Goal: Transaction & Acquisition: Purchase product/service

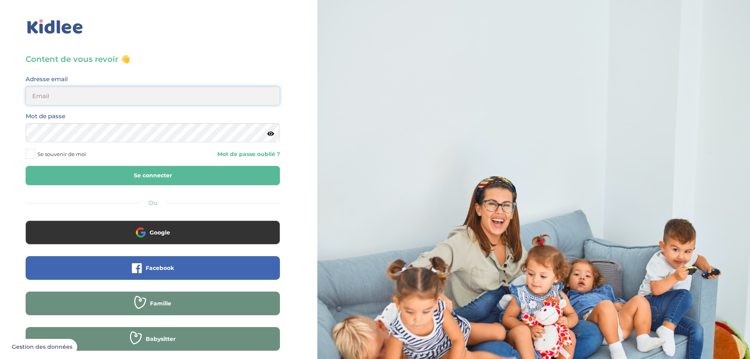
click at [128, 98] on input "email" at bounding box center [153, 95] width 254 height 19
drag, startPoint x: 93, startPoint y: 94, endPoint x: 413, endPoint y: 115, distance: 320.8
click at [412, 115] on div "Content de vous revoir 👋 Avant de poursuivre veuillez vérifier que tous les cha…" at bounding box center [375, 188] width 762 height 376
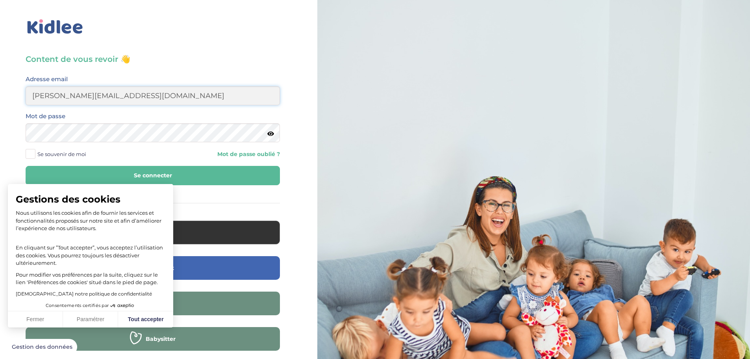
type input "antoine.cuenin@gmail.com"
click at [50, 153] on span "Se souvenir de moi" at bounding box center [61, 154] width 49 height 10
click at [0, 0] on input "Se souvenir de moi" at bounding box center [0, 0] width 0 height 0
click at [217, 178] on button "Se connecter" at bounding box center [153, 175] width 254 height 19
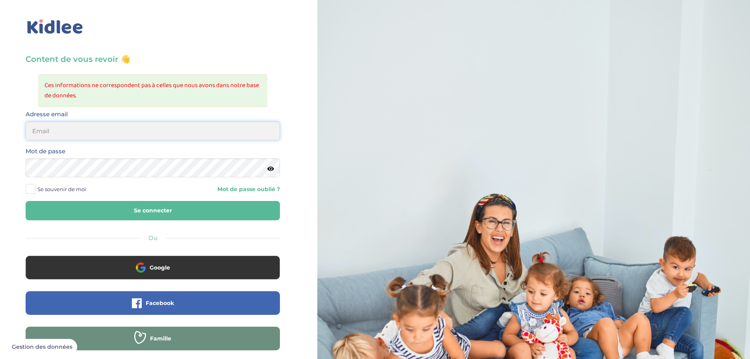
click at [66, 130] on input "email" at bounding box center [153, 130] width 254 height 19
type input "antoine.Cuenin@gmail.Com"
click at [61, 180] on div "Mot de passe" at bounding box center [153, 164] width 266 height 37
click at [63, 187] on span "Se souvenir de moi" at bounding box center [61, 189] width 49 height 10
click at [0, 0] on input "Se souvenir de moi" at bounding box center [0, 0] width 0 height 0
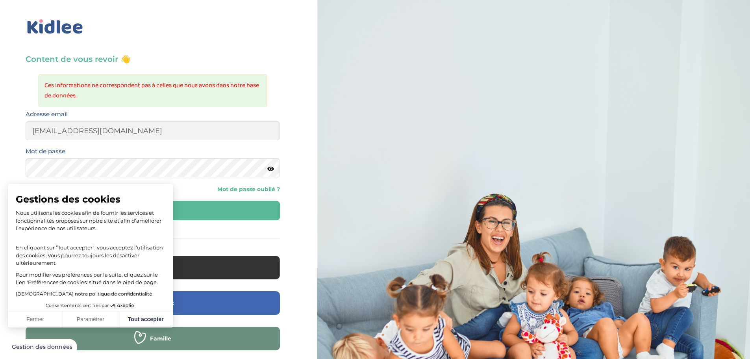
click at [118, 217] on p "Nous utilisons les cookies afin de fournir les services et fonctionnalités prop…" at bounding box center [91, 220] width 150 height 23
click at [200, 215] on button "Se connecter" at bounding box center [153, 210] width 254 height 19
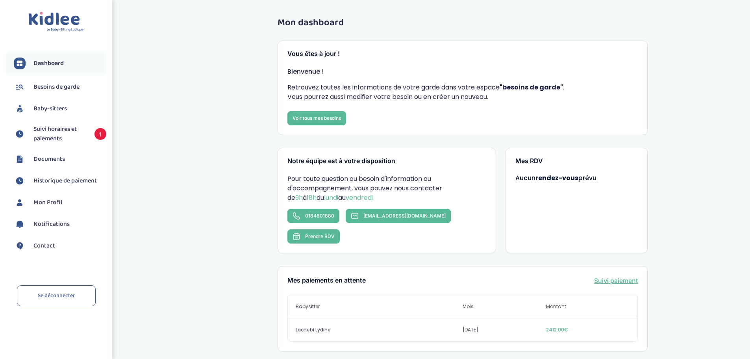
click at [41, 134] on span "Suivi horaires et paiements" at bounding box center [59, 133] width 53 height 19
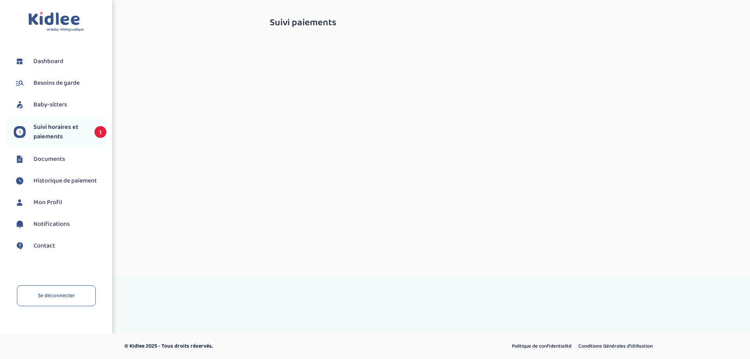
select select "septembre 2025"
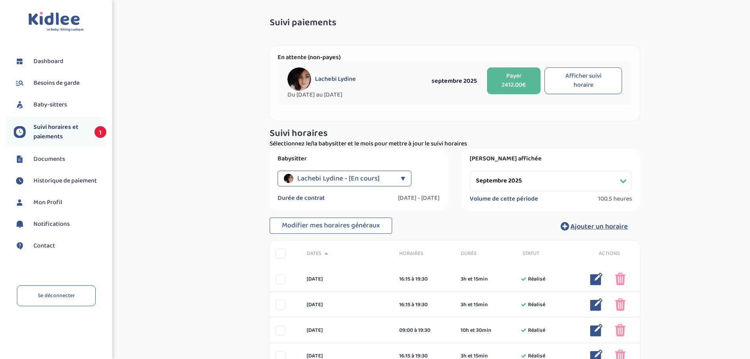
click at [627, 197] on span "100.5 heures" at bounding box center [615, 199] width 34 height 8
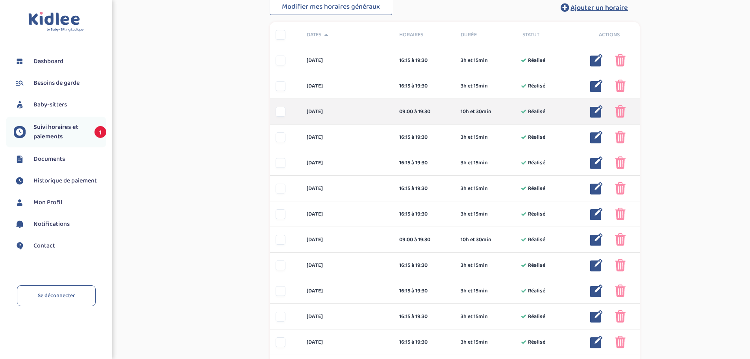
scroll to position [236, 0]
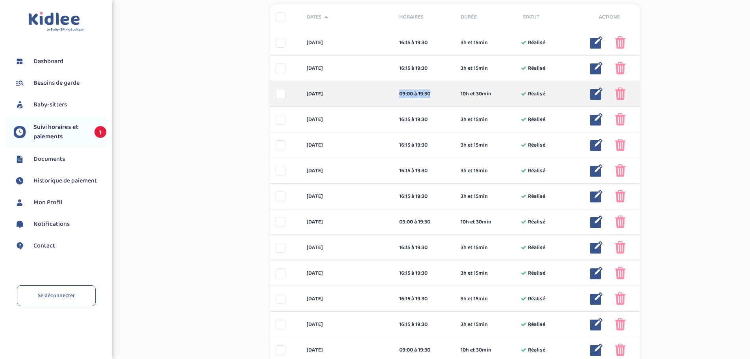
drag, startPoint x: 395, startPoint y: 91, endPoint x: 442, endPoint y: 93, distance: 47.3
click at [442, 93] on div "09:00 à 19:30 10h et 30min Réalisé" at bounding box center [424, 94] width 62 height 8
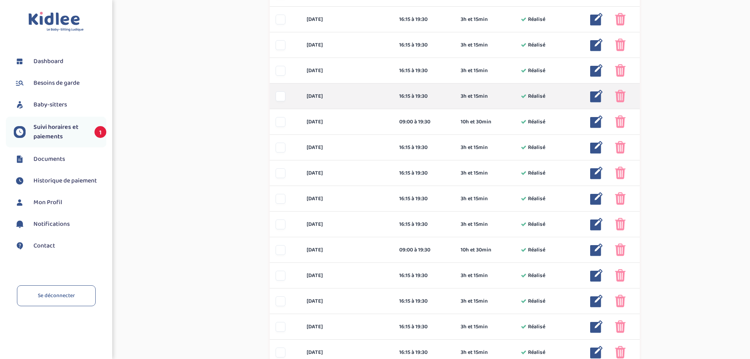
scroll to position [354, 0]
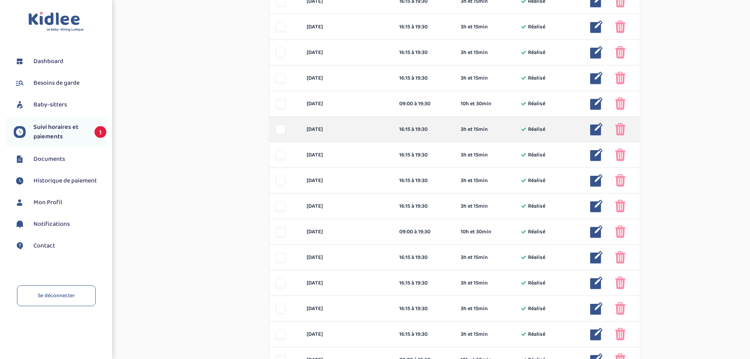
drag, startPoint x: 390, startPoint y: 128, endPoint x: 435, endPoint y: 126, distance: 45.3
click at [435, 126] on div "jeudi 11 sep 16:15 à 19:30 3h et 15min Réalisé 3h et 15min Réalisé ... Modifier…" at bounding box center [455, 130] width 370 height 26
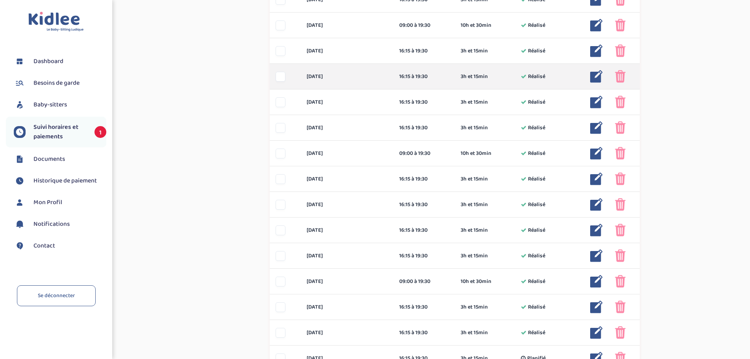
scroll to position [433, 0]
drag, startPoint x: 426, startPoint y: 80, endPoint x: 447, endPoint y: 82, distance: 21.1
click at [447, 82] on div "vendredi 12 sep 16:15 à 19:30 3h et 15min Réalisé 3h et 15min Réalisé ... Modif…" at bounding box center [455, 76] width 370 height 26
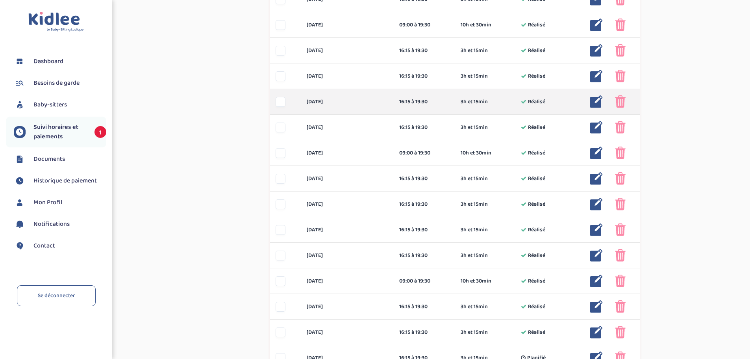
click at [428, 98] on div "16:15 à 19:30" at bounding box center [424, 102] width 50 height 8
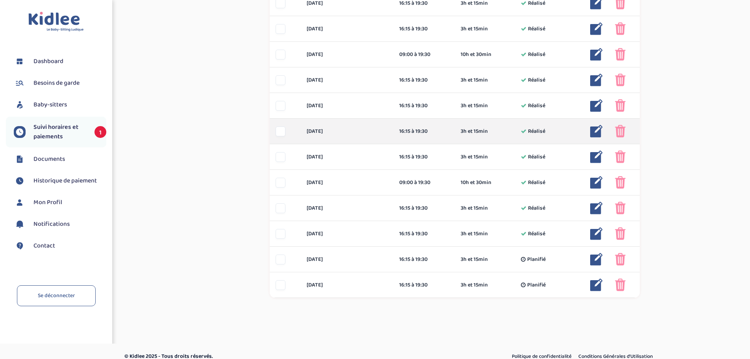
scroll to position [542, 0]
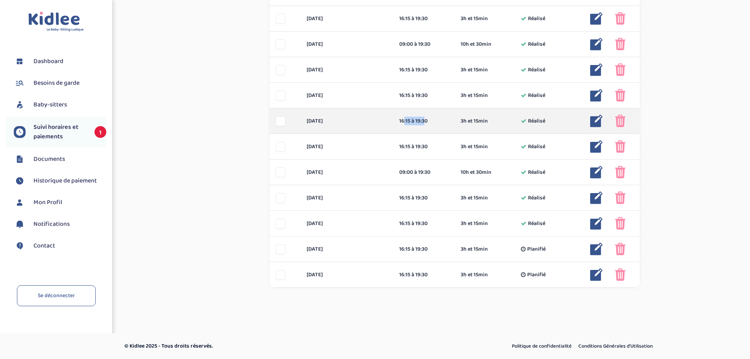
click at [424, 115] on div "lundi 22 sep 16:15 à 19:30 3h et 15min Réalisé 3h et 15min Réalisé ... Modifier…" at bounding box center [455, 121] width 370 height 26
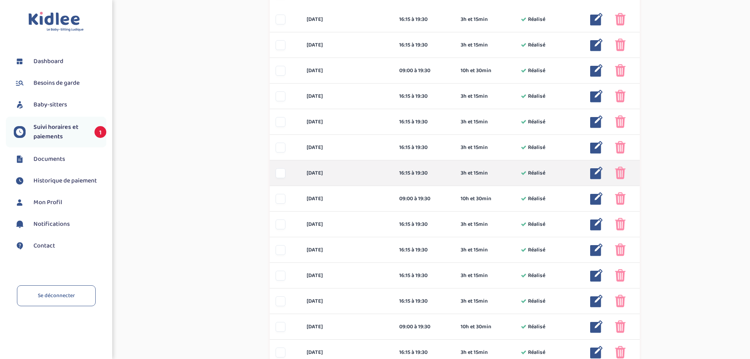
scroll to position [0, 0]
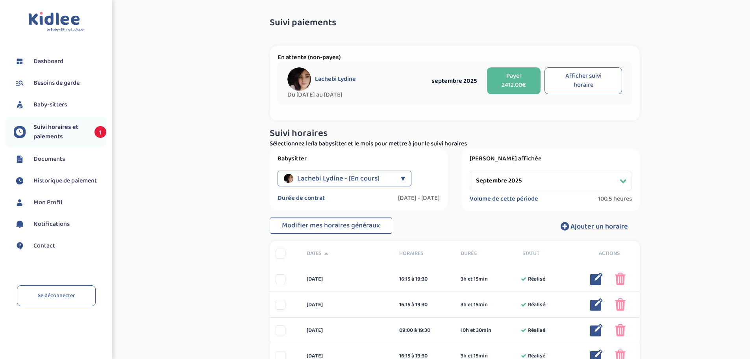
click at [513, 82] on button "Payer 2412.00€" at bounding box center [514, 80] width 54 height 27
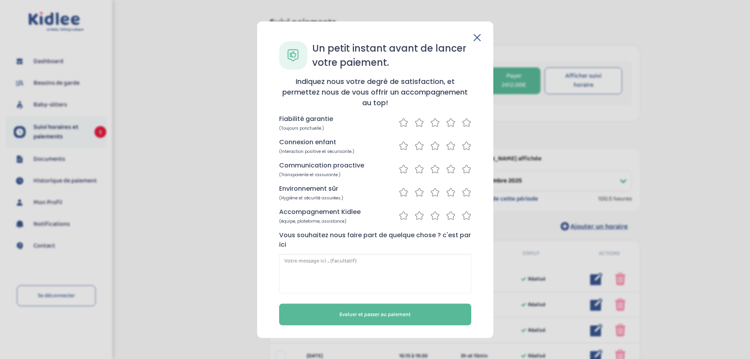
click at [461, 123] on div at bounding box center [435, 122] width 72 height 10
click at [467, 125] on icon at bounding box center [467, 123] width 8 height 8
click at [465, 144] on icon at bounding box center [466, 146] width 9 height 10
click at [452, 169] on icon at bounding box center [450, 169] width 9 height 10
click at [466, 192] on icon at bounding box center [466, 192] width 9 height 10
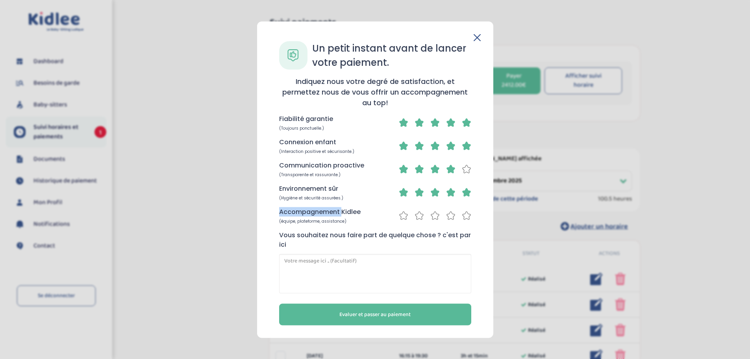
click at [466, 192] on icon at bounding box center [467, 192] width 8 height 8
click at [465, 171] on icon at bounding box center [466, 169] width 9 height 10
click at [449, 214] on icon at bounding box center [450, 215] width 9 height 10
click at [449, 214] on icon at bounding box center [451, 215] width 8 height 8
click at [434, 216] on icon at bounding box center [435, 215] width 8 height 8
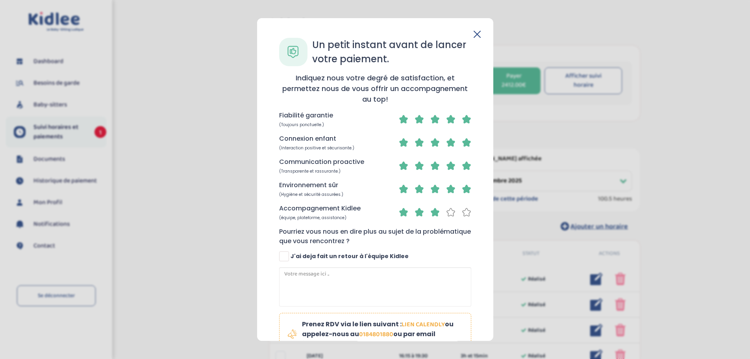
scroll to position [39, 0]
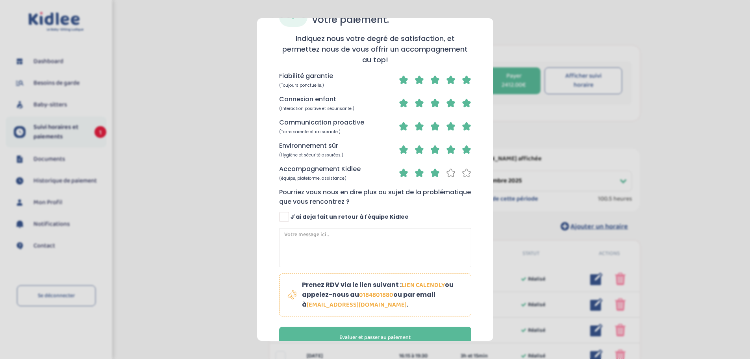
click at [447, 174] on icon at bounding box center [450, 173] width 9 height 10
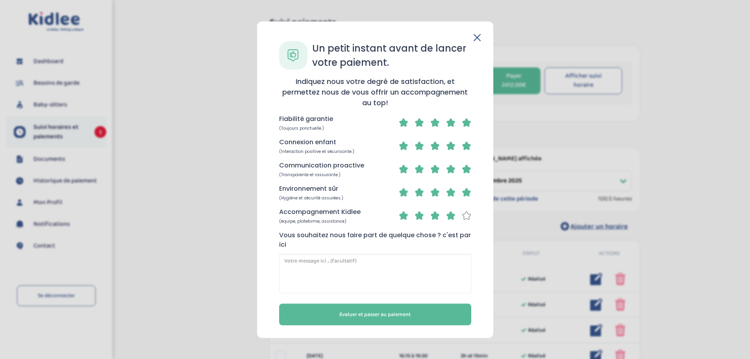
scroll to position [0, 0]
click at [436, 222] on div "Accompagnement Kidlee (équipe, plateforme, assistance)" at bounding box center [375, 215] width 192 height 17
click at [432, 216] on icon at bounding box center [435, 215] width 8 height 8
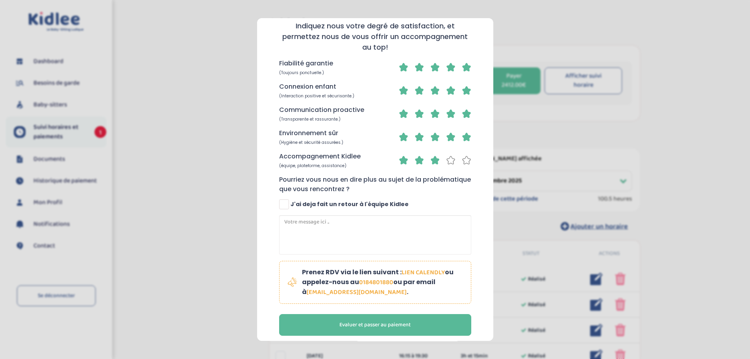
scroll to position [59, 0]
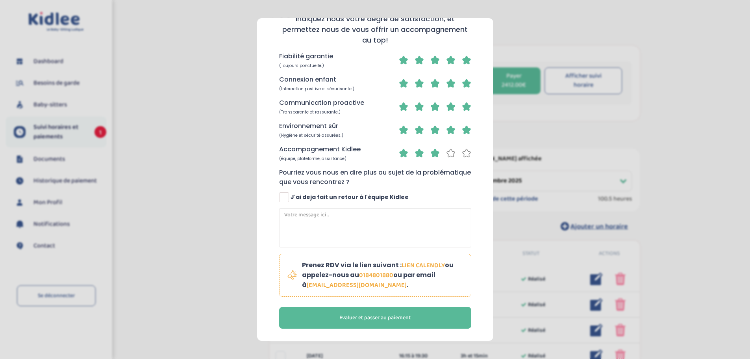
click at [325, 205] on div "Pourriez vous nous en dire plus au sujet de la problématique que vous rencontre…" at bounding box center [375, 208] width 192 height 80
click at [330, 216] on textarea at bounding box center [375, 227] width 192 height 39
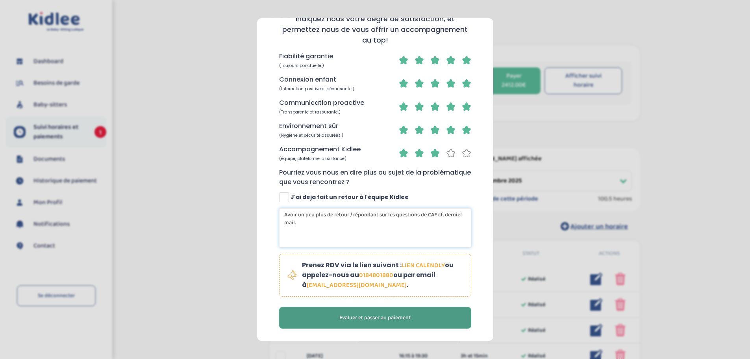
type textarea "Avoir un peu plus de retour / répondant sur les questions de CAF cf. dernier ma…"
click at [362, 314] on span "Evaluer et passer au paiement" at bounding box center [374, 317] width 71 height 8
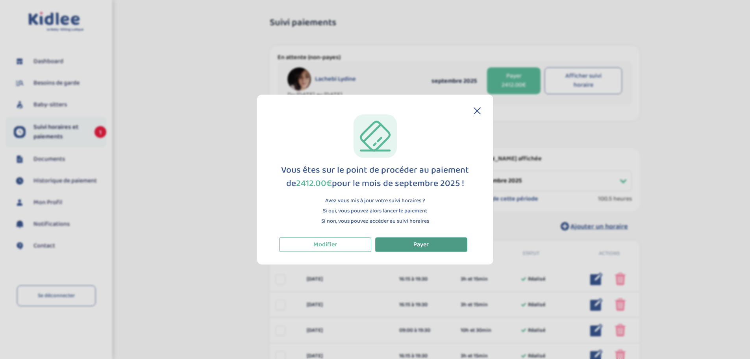
click at [431, 246] on button "Payer" at bounding box center [421, 244] width 92 height 15
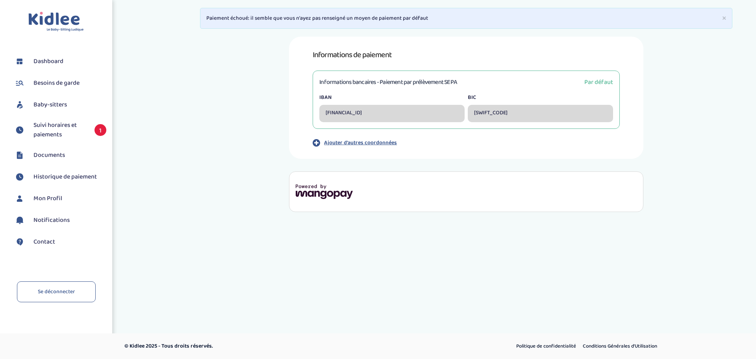
click at [597, 84] on span "Par défaut" at bounding box center [598, 82] width 29 height 10
click at [491, 158] on div "Informations de paiement Informations bancaires - Paiement par prélèvement SEPA…" at bounding box center [466, 98] width 354 height 122
click at [427, 102] on div "IBAN [FINANCIAL_ID]" at bounding box center [391, 107] width 145 height 29
click at [266, 17] on p "Paiement échoué: il semble que vous n'ayez pas renseigné un moyen de paiement p…" at bounding box center [465, 18] width 519 height 8
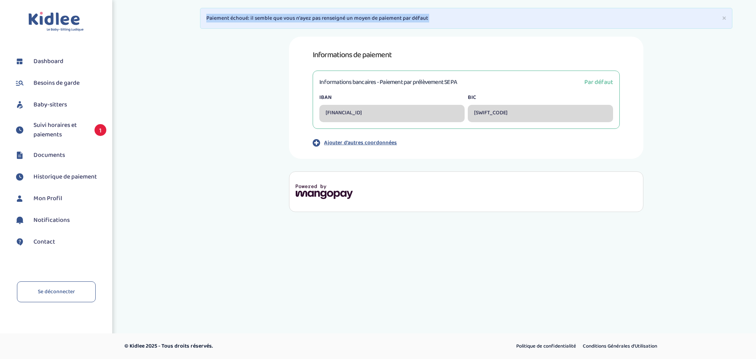
click at [266, 17] on p "Paiement échoué: il semble que vous n'ayez pas renseigné un moyen de paiement p…" at bounding box center [465, 18] width 519 height 8
click at [383, 113] on div "[FINANCIAL_ID]" at bounding box center [391, 113] width 145 height 17
click at [606, 82] on span "Par défaut" at bounding box center [598, 82] width 29 height 10
click at [380, 106] on div "[FINANCIAL_ID]" at bounding box center [391, 113] width 145 height 17
click at [455, 19] on p "Paiement échoué: il semble que vous n'ayez pas renseigné un moyen de paiement p…" at bounding box center [465, 18] width 519 height 8
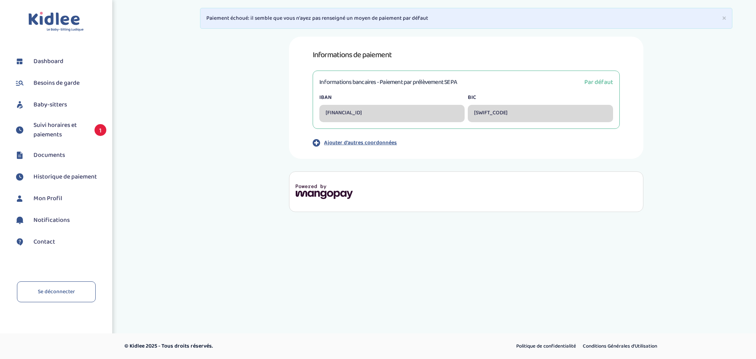
click at [728, 20] on div "× Paiement échoué: il semble que vous n'ayez pas renseigné un moyen de paiement…" at bounding box center [466, 18] width 532 height 21
click at [723, 19] on button "×" at bounding box center [724, 18] width 4 height 8
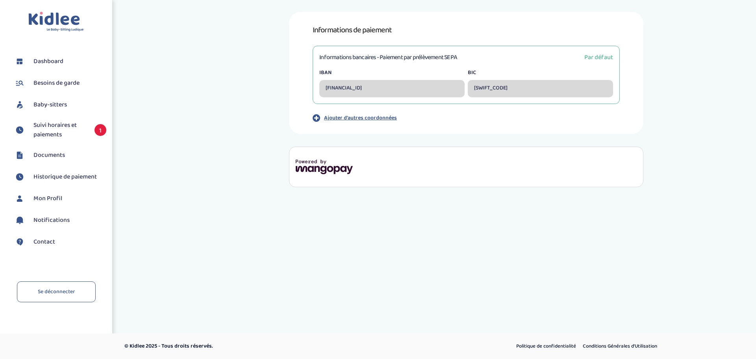
click at [376, 114] on p "Ajouter d'autres coordonnées" at bounding box center [360, 118] width 73 height 8
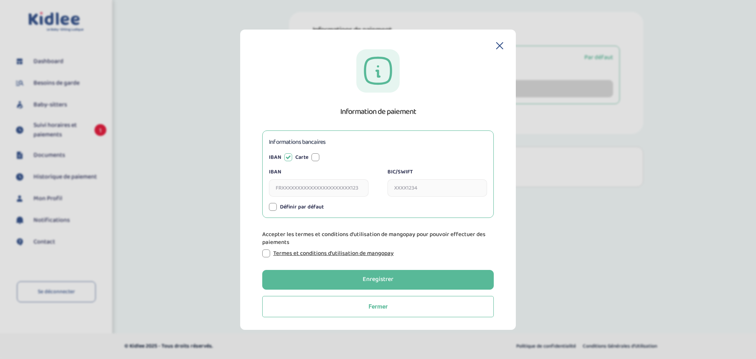
click at [291, 188] on input "IBAN" at bounding box center [319, 187] width 100 height 17
type input "[FINANCIAL_ID]"
type input "[SWIFT_CODE]"
click at [289, 209] on label "Définir par défaut" at bounding box center [302, 207] width 44 height 8
click at [273, 207] on div at bounding box center [273, 207] width 8 height 8
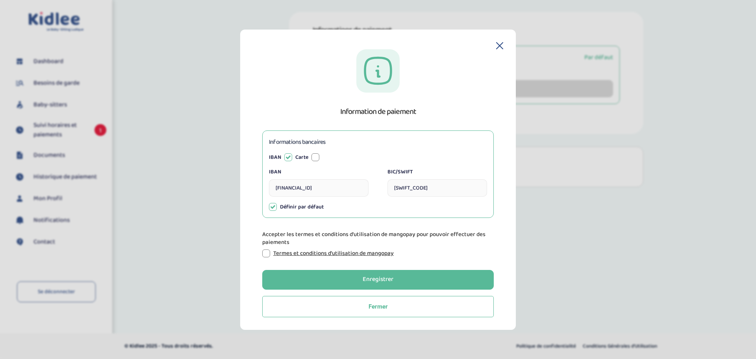
click at [266, 253] on div at bounding box center [266, 253] width 8 height 8
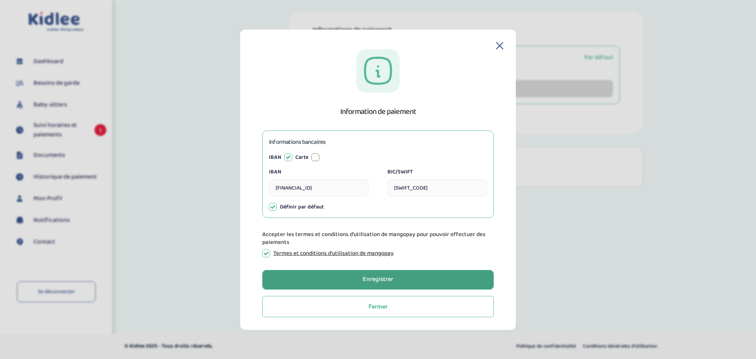
click at [407, 276] on button "Enregistrer" at bounding box center [378, 280] width 232 height 20
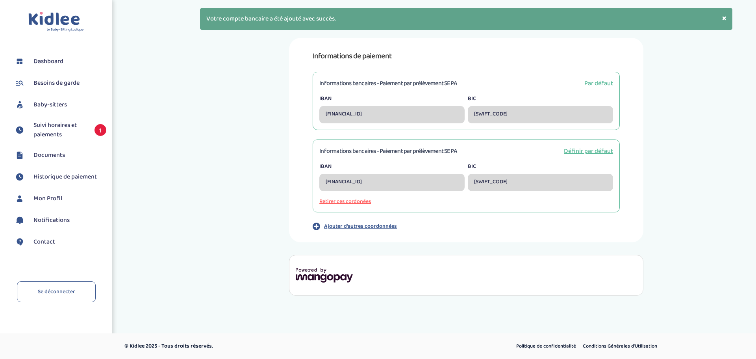
click at [239, 149] on div "Informations de paiement Informations bancaires - Paiement par prélèvement SEPA…" at bounding box center [467, 167] width 592 height 258
click at [80, 122] on span "Suivi horaires et paiements" at bounding box center [59, 130] width 53 height 19
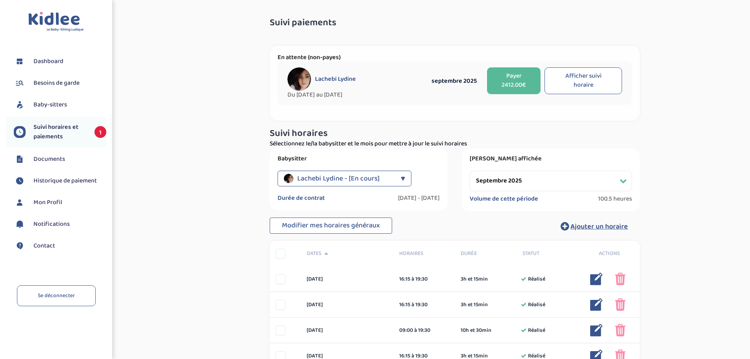
select select "septembre 2025"
click at [514, 82] on button "Payer 2412.00€" at bounding box center [514, 80] width 54 height 27
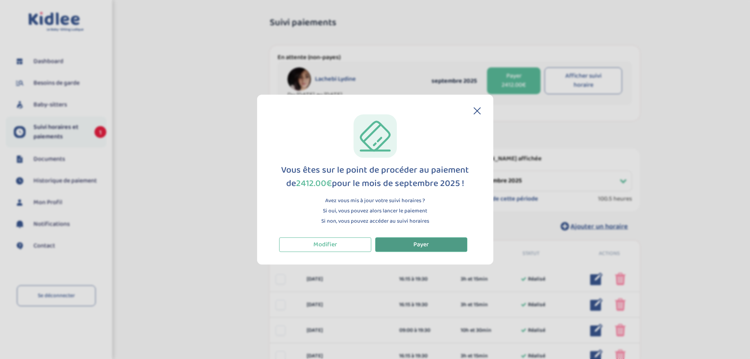
click at [410, 239] on button "Payer" at bounding box center [421, 244] width 92 height 15
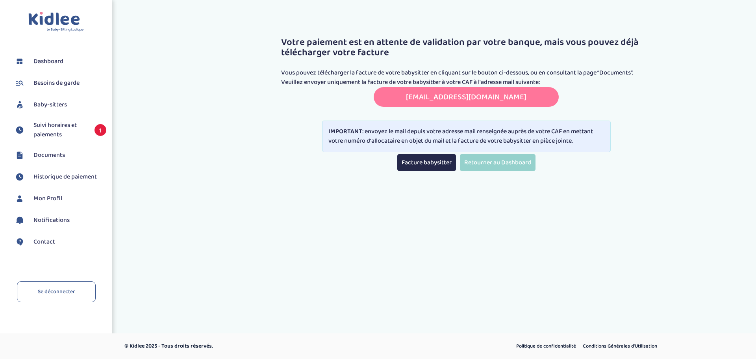
click at [335, 75] on p "Vous pouvez télécharger la facture de votre babysitter en cliquant sur le bouto…" at bounding box center [466, 72] width 370 height 9
click at [303, 75] on p "Vous pouvez télécharger la facture de votre babysitter en cliquant sur le bouto…" at bounding box center [466, 72] width 370 height 9
click at [610, 70] on p "Vous pouvez télécharger la facture de votre babysitter en cliquant sur le bouto…" at bounding box center [466, 72] width 370 height 9
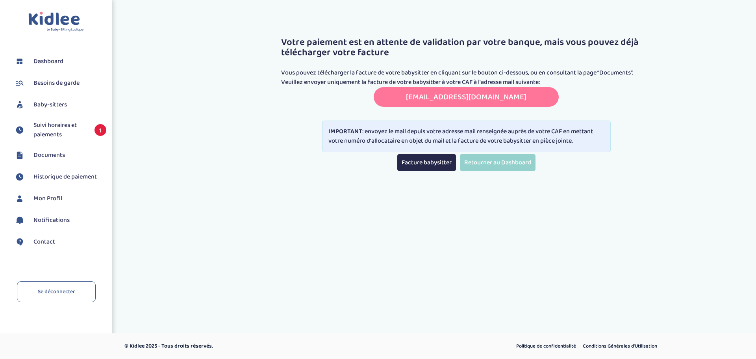
click at [610, 70] on p "Vous pouvez télécharger la facture de votre babysitter en cliquant sur le bouto…" at bounding box center [466, 72] width 370 height 9
click at [592, 74] on p "Vous pouvez télécharger la facture de votre babysitter en cliquant sur le bouto…" at bounding box center [466, 72] width 370 height 9
click at [347, 30] on div "Votre paiement est en attente de validation par votre banque, mais vous pouvez …" at bounding box center [466, 43] width 382 height 50
click at [308, 46] on h3 "Votre paiement est en attente de validation par votre banque, mais vous pouvez …" at bounding box center [466, 47] width 370 height 21
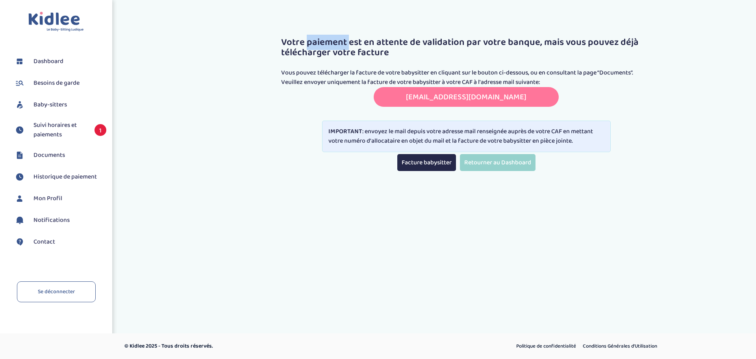
click at [308, 46] on h3 "Votre paiement est en attente de validation par votre banque, mais vous pouvez …" at bounding box center [466, 47] width 370 height 21
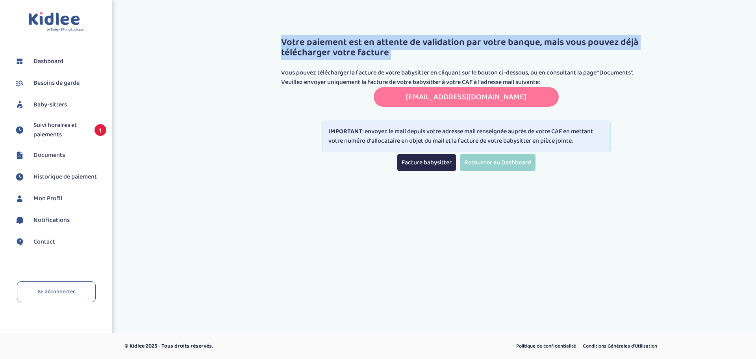
click at [308, 46] on h3 "Votre paiement est en attente de validation par votre banque, mais vous pouvez …" at bounding box center [466, 47] width 370 height 21
click at [305, 37] on h3 "Votre paiement est en attente de validation par votre banque, mais vous pouvez …" at bounding box center [466, 47] width 370 height 21
click at [470, 93] on link "transmettreundocument.caf75@info-caf.fr" at bounding box center [466, 97] width 121 height 13
copy div "Votre paiement est en attente de validation par votre banque, mais vous pouvez …"
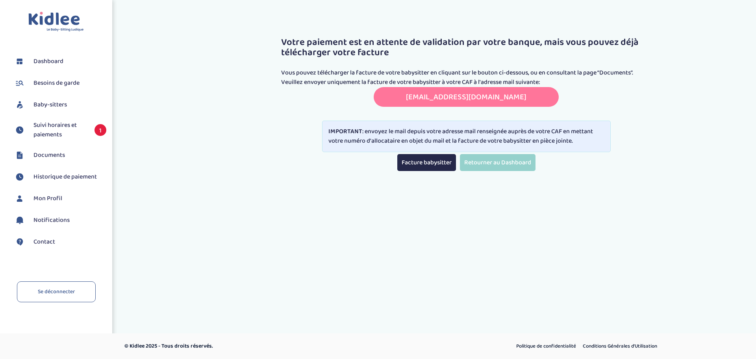
click at [408, 131] on div "IMPORTANT : envoyez le mail depuis votre adresse mail renseignée auprès de votr…" at bounding box center [466, 137] width 289 height 32
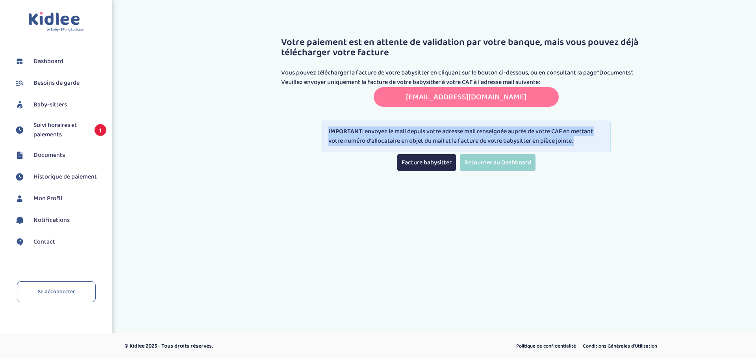
click at [408, 131] on div "IMPORTANT : envoyez le mail depuis votre adresse mail renseignée auprès de votr…" at bounding box center [466, 137] width 289 height 32
click at [512, 136] on div "IMPORTANT : envoyez le mail depuis votre adresse mail renseignée auprès de votr…" at bounding box center [466, 137] width 289 height 32
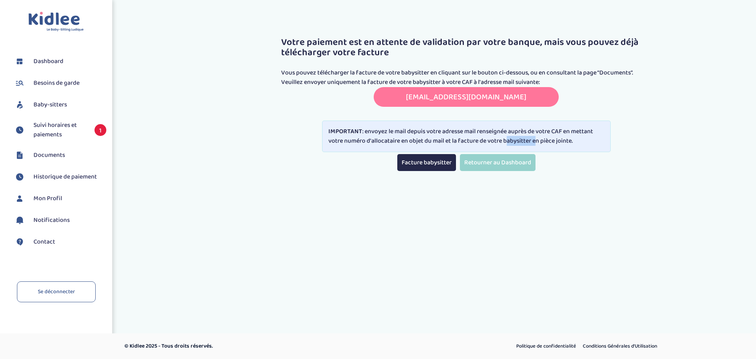
click at [512, 136] on div "IMPORTANT : envoyez le mail depuis votre adresse mail renseignée auprès de votr…" at bounding box center [466, 137] width 289 height 32
click at [592, 132] on div "IMPORTANT : envoyez le mail depuis votre adresse mail renseignée auprès de votr…" at bounding box center [466, 137] width 289 height 32
click at [537, 134] on div "IMPORTANT : envoyez le mail depuis votre adresse mail renseignée auprès de votr…" at bounding box center [466, 137] width 289 height 32
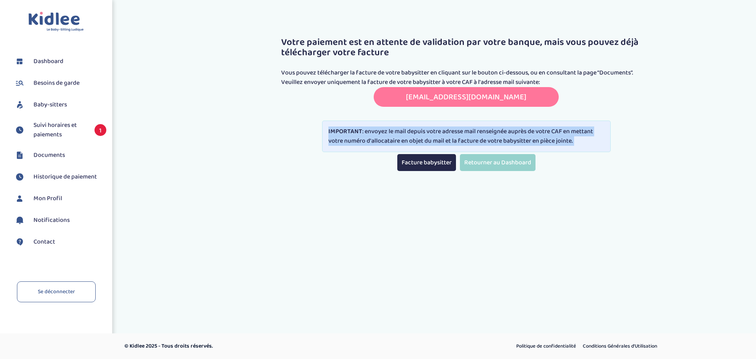
click at [471, 95] on link "transmettreundocument.caf75@info-caf.fr" at bounding box center [466, 97] width 121 height 13
copy body "IMPORTANT : envoyez le mail depuis votre adresse mail renseignée auprès de votr…"
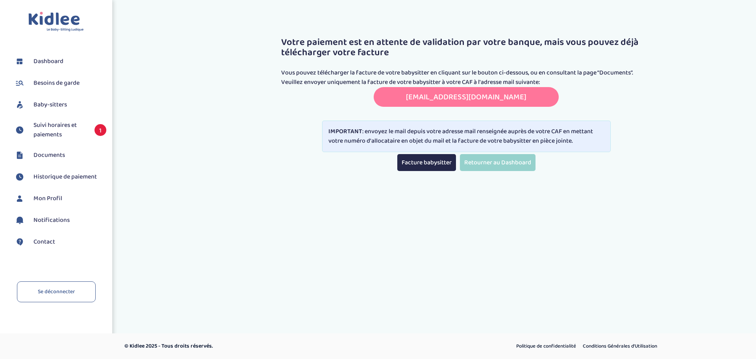
click at [527, 132] on div "IMPORTANT : envoyez le mail depuis votre adresse mail renseignée auprès de votr…" at bounding box center [466, 137] width 289 height 32
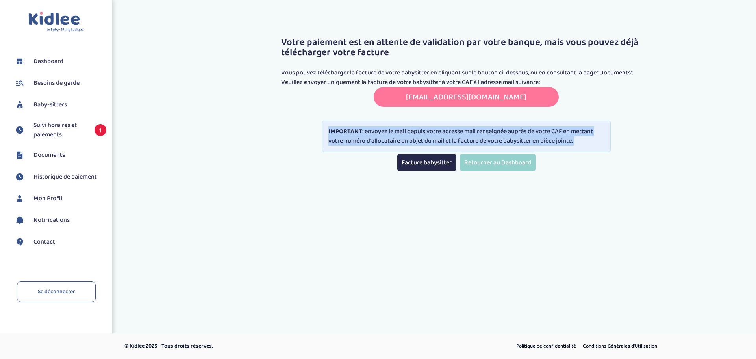
click at [527, 132] on div "IMPORTANT : envoyez le mail depuis votre adresse mail renseignée auprès de votr…" at bounding box center [466, 137] width 289 height 32
click at [339, 120] on div "IMPORTANT : envoyez le mail depuis votre adresse mail renseignée auprès de votr…" at bounding box center [466, 136] width 370 height 35
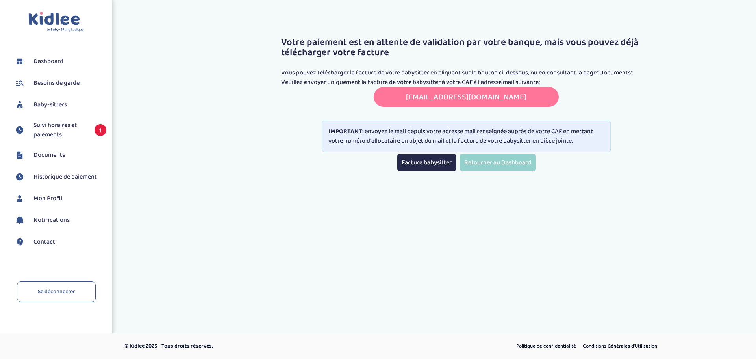
click at [478, 98] on link "transmettreundocument.caf75@info-caf.fr" at bounding box center [466, 97] width 121 height 13
click at [300, 72] on p "Vous pouvez télécharger la facture de votre babysitter en cliquant sur le bouto…" at bounding box center [466, 72] width 370 height 9
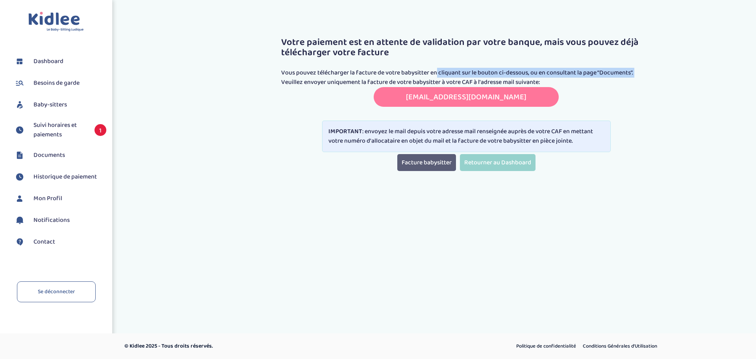
click at [410, 161] on link "Facture babysitter" at bounding box center [426, 162] width 59 height 17
click at [61, 132] on span "Suivi horaires et paiements" at bounding box center [59, 130] width 53 height 19
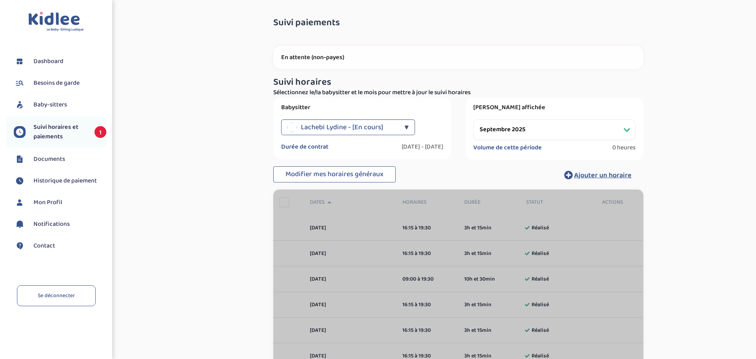
select select "septembre 2025"
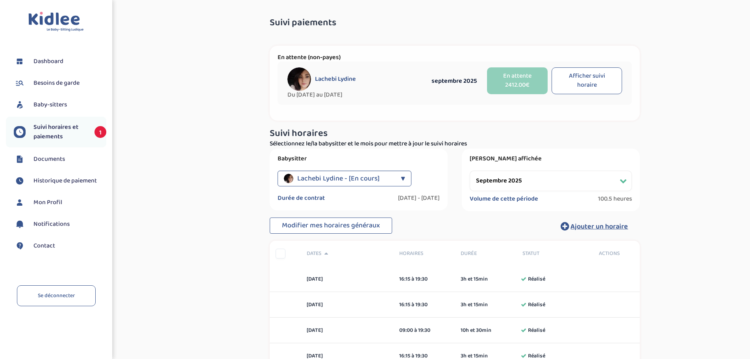
click at [46, 247] on span "Contact" at bounding box center [44, 245] width 22 height 9
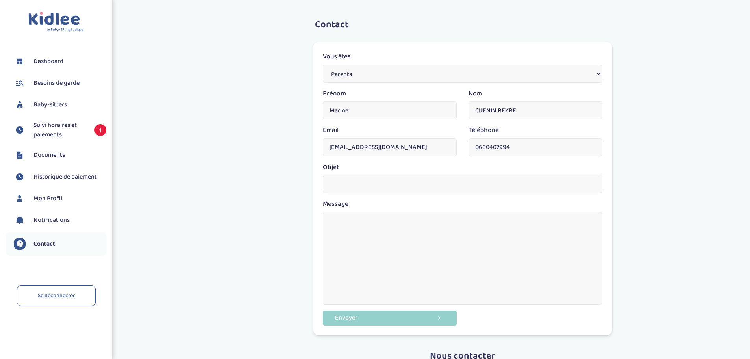
click at [504, 112] on input "CUENIN REYRE" at bounding box center [536, 110] width 134 height 18
click at [399, 189] on input "text" at bounding box center [463, 184] width 280 height 18
type input "Premier paiement"
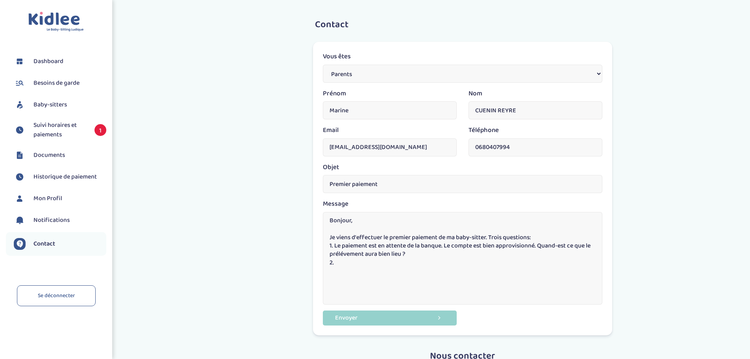
click at [384, 259] on textarea "Bonjour, Je viens d'effectuer le premier paiement de ma baby-sitter. Trois ques…" at bounding box center [463, 258] width 280 height 93
click at [500, 234] on textarea "Bonjour, Je viens d'effectuer le premier paiement de ma baby-sitter. Trois ques…" at bounding box center [463, 258] width 280 height 93
click at [363, 279] on textarea "Bonjour, Je viens d'effectuer le premier paiement de ma baby-sitter. Deux quest…" at bounding box center [463, 258] width 280 height 93
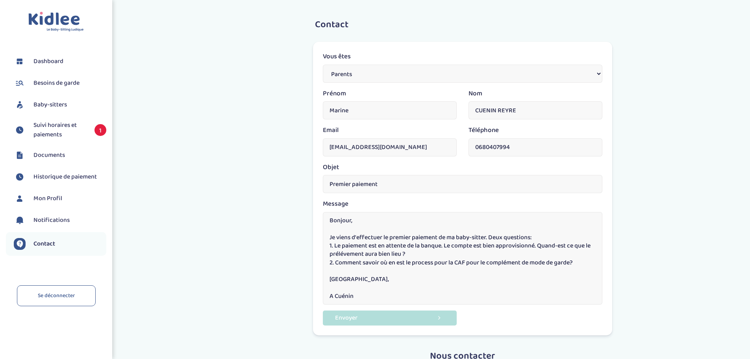
type textarea "Bonjour, Je viens d'effectuer le premier paiement de ma baby-sitter. Deux quest…"
click at [355, 321] on button "Envoyer" at bounding box center [390, 317] width 134 height 15
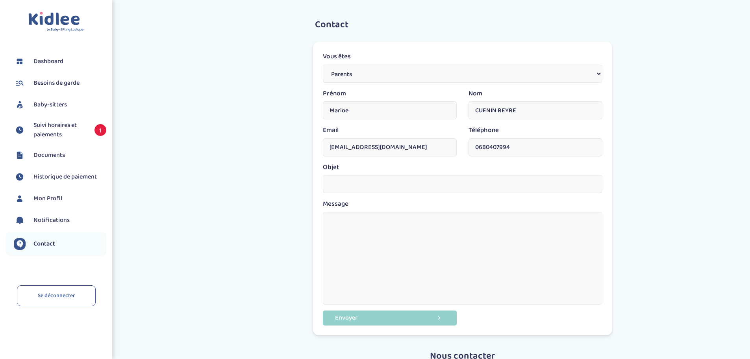
click at [47, 119] on li "Suivi horaires et paiements 1" at bounding box center [56, 130] width 100 height 27
click at [52, 132] on span "Suivi horaires et paiements" at bounding box center [59, 130] width 53 height 19
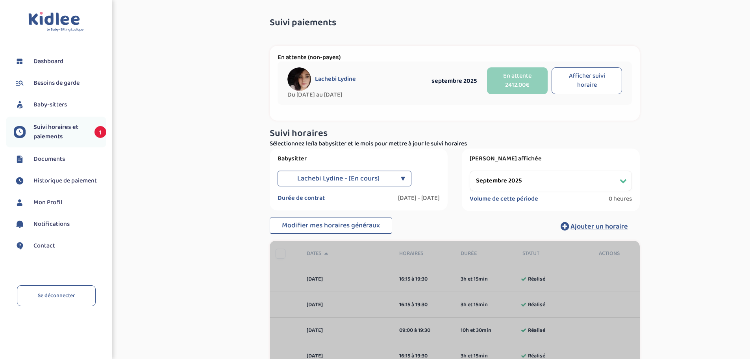
select select "septembre 2025"
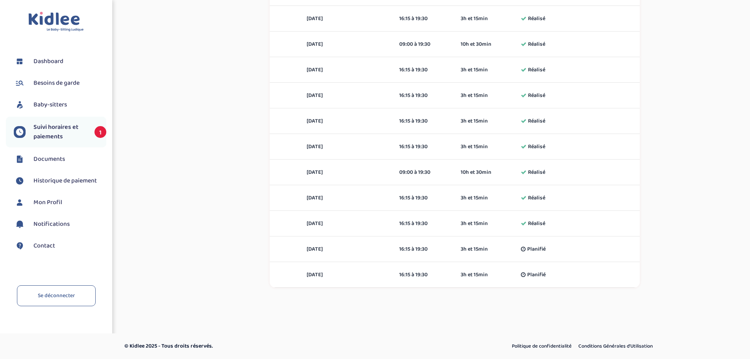
scroll to position [97, 0]
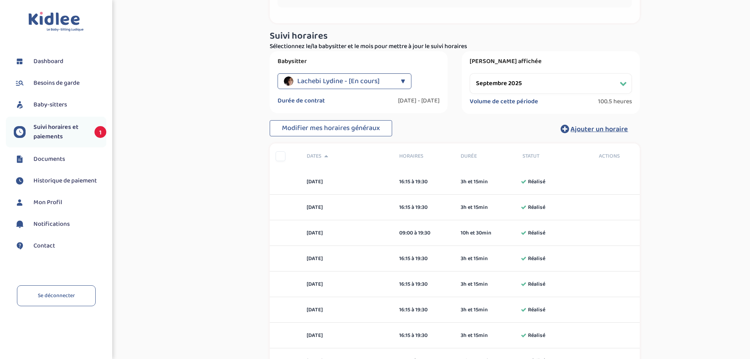
drag, startPoint x: 243, startPoint y: 142, endPoint x: 239, endPoint y: -11, distance: 152.5
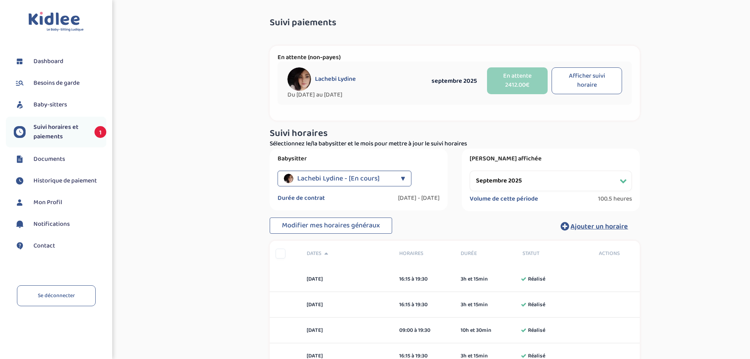
click at [69, 125] on span "Suivi horaires et paiements" at bounding box center [59, 131] width 53 height 19
click at [69, 70] on li "Dashboard" at bounding box center [56, 62] width 100 height 20
select select "septembre 2025"
click at [39, 57] on span "Dashboard" at bounding box center [48, 61] width 30 height 9
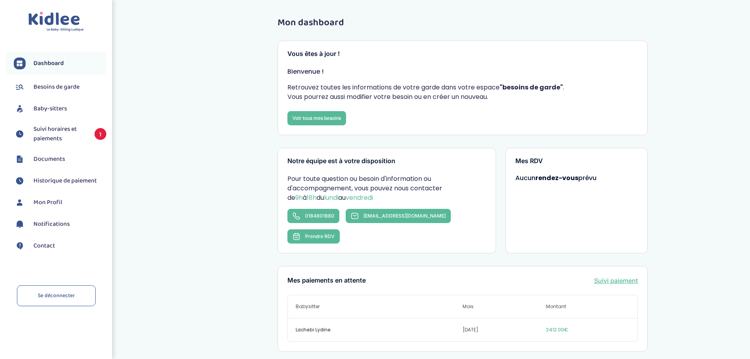
click at [59, 140] on span "Suivi horaires et paiements" at bounding box center [59, 133] width 53 height 19
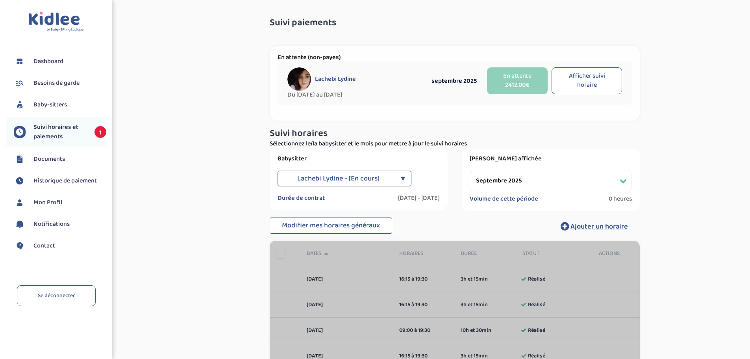
select select "septembre 2025"
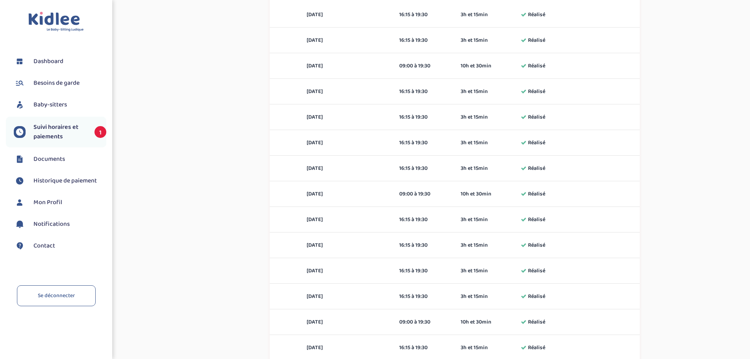
scroll to position [394, 0]
click at [65, 162] on span "Documents" at bounding box center [49, 158] width 32 height 9
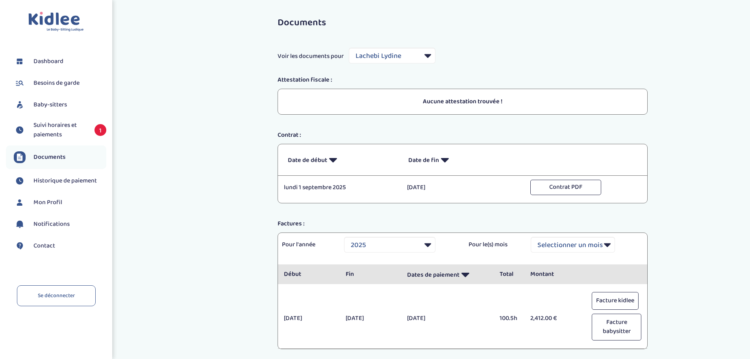
select select "24912"
select select "2025"
click at [67, 182] on span "Historique de paiement" at bounding box center [64, 180] width 63 height 9
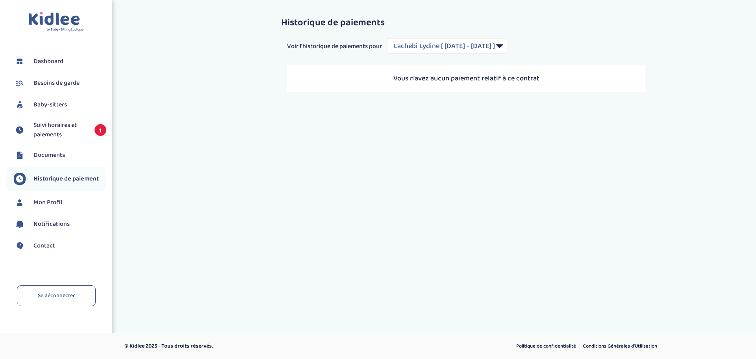
select select "2038"
click at [49, 152] on span "Documents" at bounding box center [49, 154] width 32 height 9
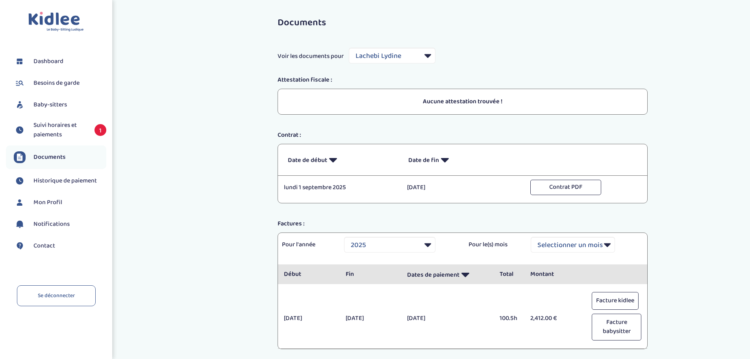
select select "24912"
select select "2025"
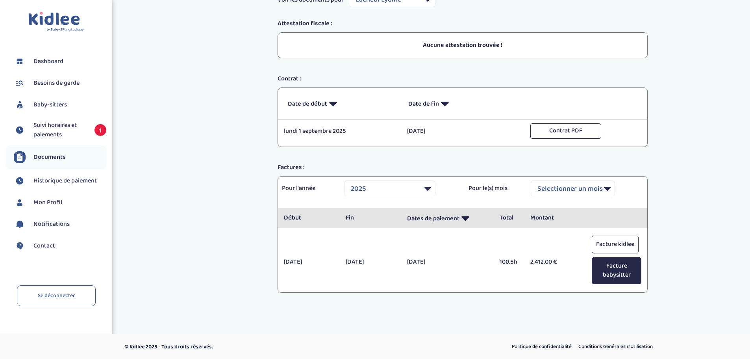
scroll to position [57, 0]
click at [621, 248] on button "Facture kidlee" at bounding box center [615, 244] width 47 height 18
click at [616, 273] on button "Facture babysitter" at bounding box center [617, 269] width 50 height 27
click at [58, 126] on span "Suivi horaires et paiements" at bounding box center [59, 130] width 53 height 19
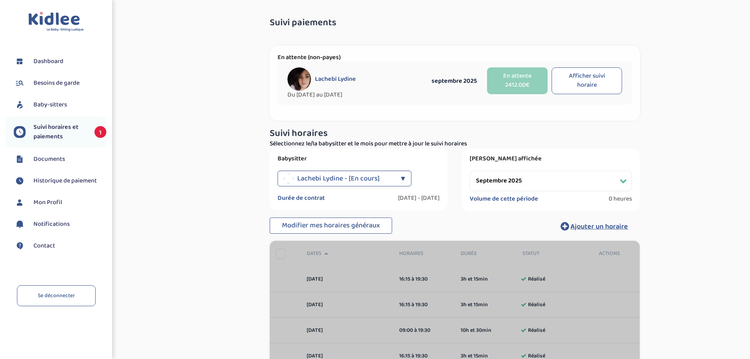
select select "septembre 2025"
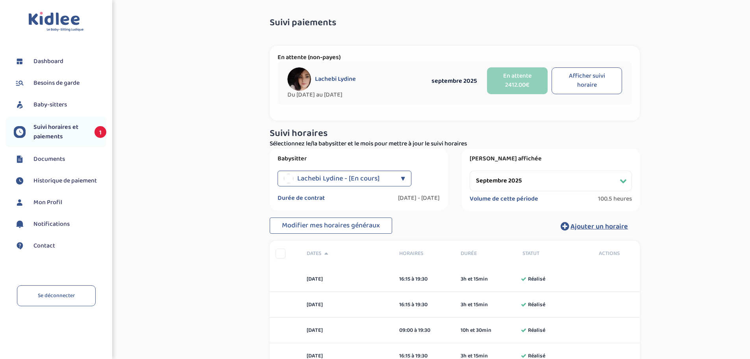
select select "septembre 2025"
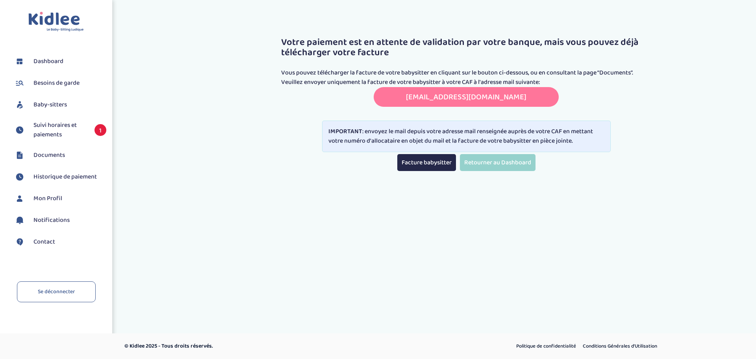
click at [385, 72] on p "Vous pouvez télécharger la facture de votre babysitter en cliquant sur le bouto…" at bounding box center [466, 72] width 370 height 9
click at [354, 76] on p "Vous pouvez télécharger la facture de votre babysitter en cliquant sur le bouto…" at bounding box center [466, 72] width 370 height 9
click at [313, 82] on p "Veuillez envoyer uniquement la facture de votre babysitter à votre CAF à l'adre…" at bounding box center [466, 82] width 370 height 9
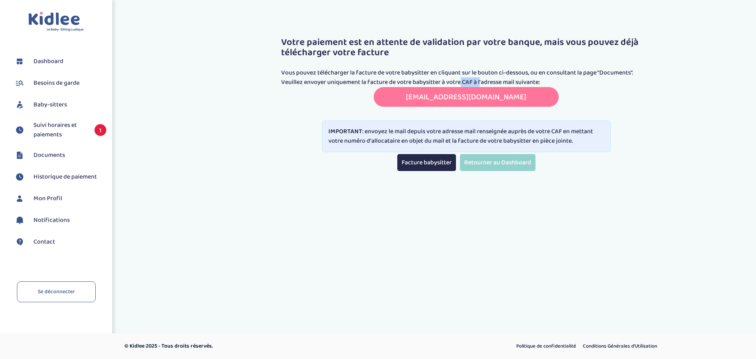
click at [313, 82] on p "Veuillez envoyer uniquement la facture de votre babysitter à votre CAF à l'adre…" at bounding box center [466, 82] width 370 height 9
click at [289, 82] on p "Veuillez envoyer uniquement la facture de votre babysitter à votre CAF à l'adre…" at bounding box center [466, 82] width 370 height 9
click at [420, 98] on link "transmettreundocument.caf75@info-caf.fr" at bounding box center [466, 97] width 121 height 13
